Goal: Task Accomplishment & Management: Manage account settings

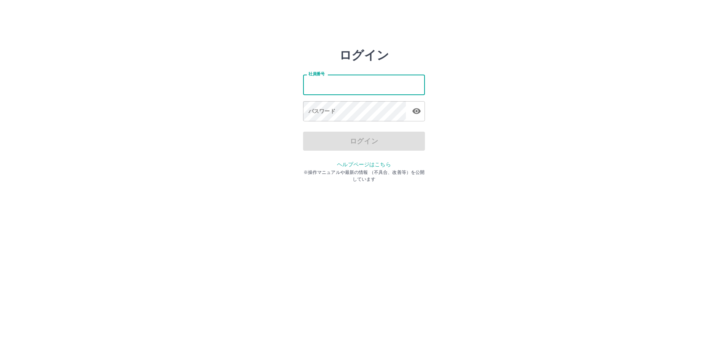
click at [335, 83] on input "社員番号" at bounding box center [364, 85] width 122 height 20
type input "*******"
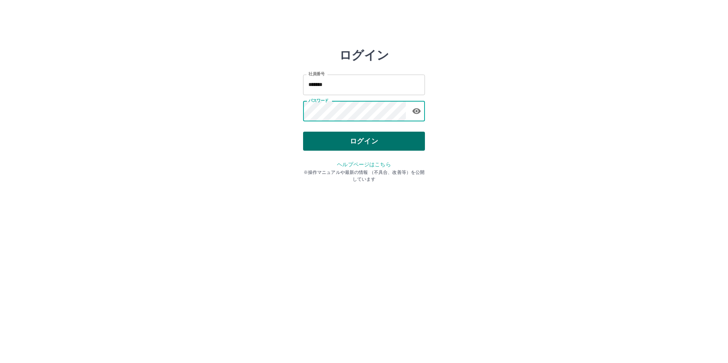
click at [366, 147] on button "ログイン" at bounding box center [364, 141] width 122 height 19
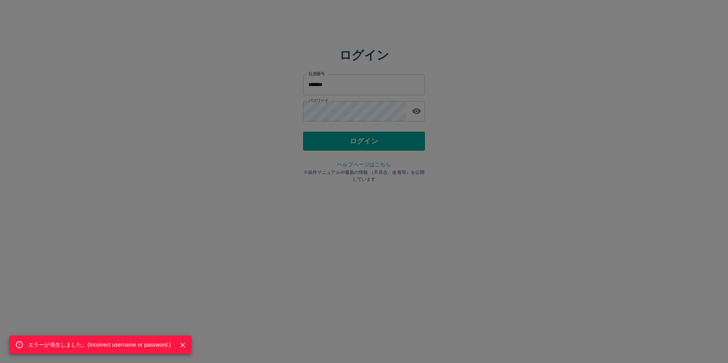
drag, startPoint x: 428, startPoint y: 137, endPoint x: 438, endPoint y: 124, distance: 15.5
click at [429, 136] on div "エラーが発生しました。( Incorrect username or password. )" at bounding box center [364, 181] width 728 height 363
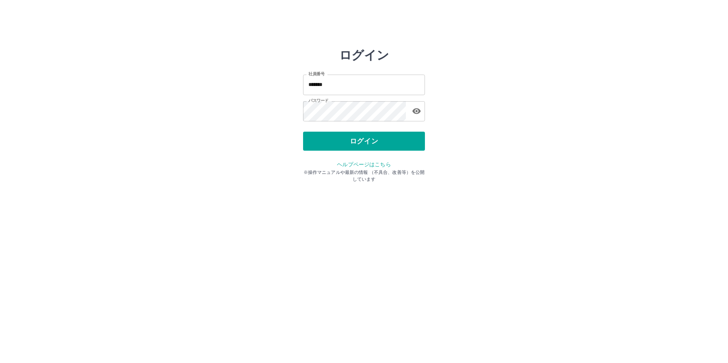
click at [423, 113] on button "button" at bounding box center [416, 111] width 15 height 15
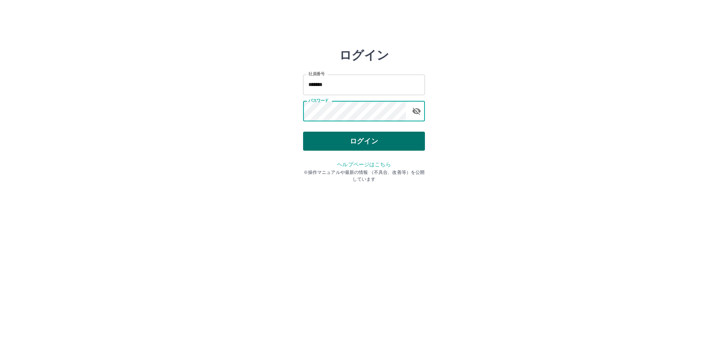
click at [362, 142] on button "ログイン" at bounding box center [364, 141] width 122 height 19
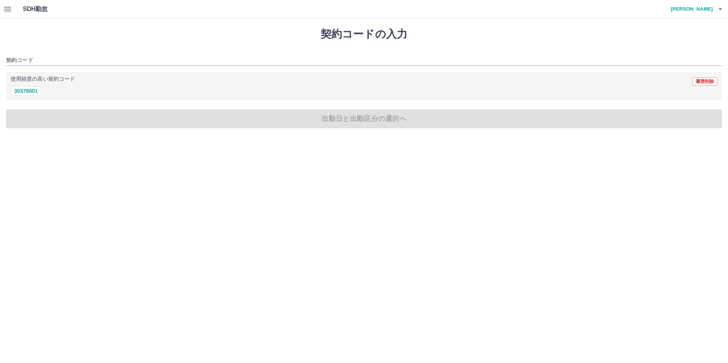
click at [14, 10] on button "button" at bounding box center [7, 9] width 15 height 18
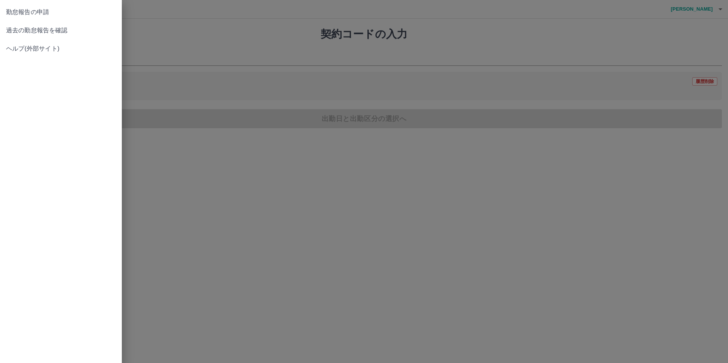
click at [17, 27] on span "過去の勤怠報告を確認" at bounding box center [61, 30] width 110 height 9
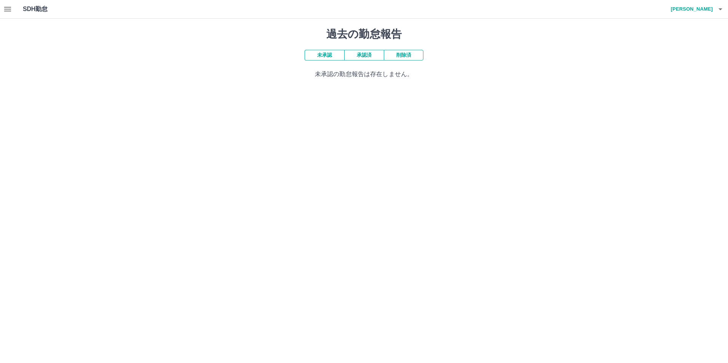
click at [366, 59] on button "承認済" at bounding box center [364, 55] width 40 height 11
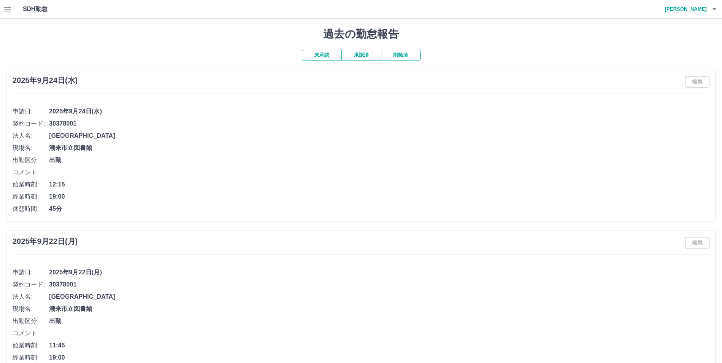
click at [692, 9] on h4 "[PERSON_NAME]" at bounding box center [684, 9] width 46 height 18
click at [660, 55] on li "ログアウト" at bounding box center [687, 56] width 67 height 14
